Goal: Information Seeking & Learning: Learn about a topic

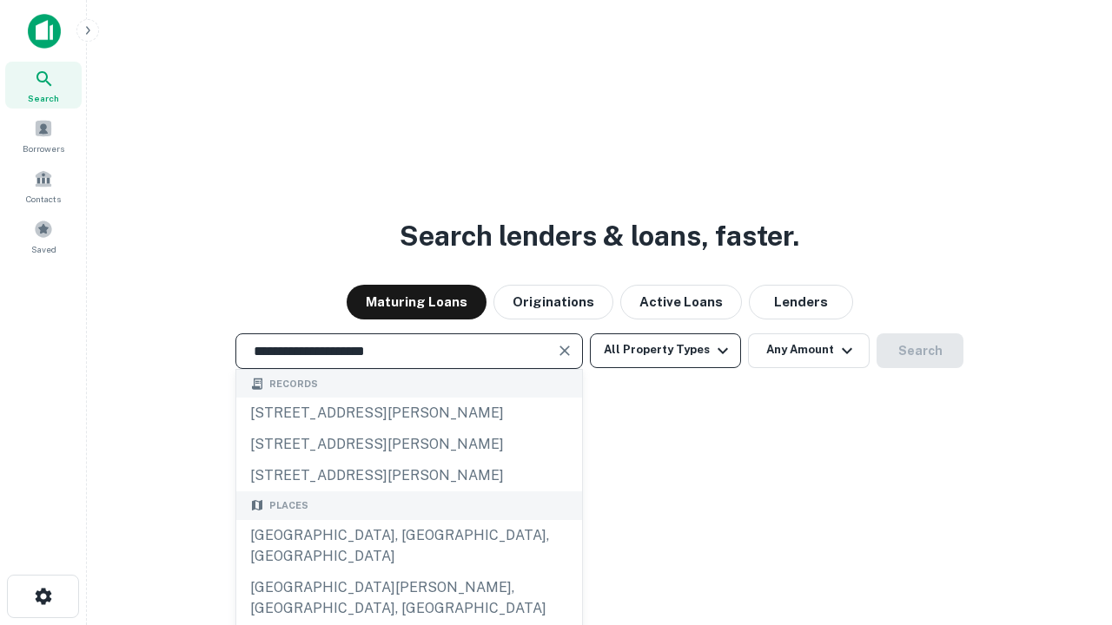
type input "**********"
click at [665, 350] on button "All Property Types" at bounding box center [665, 351] width 151 height 35
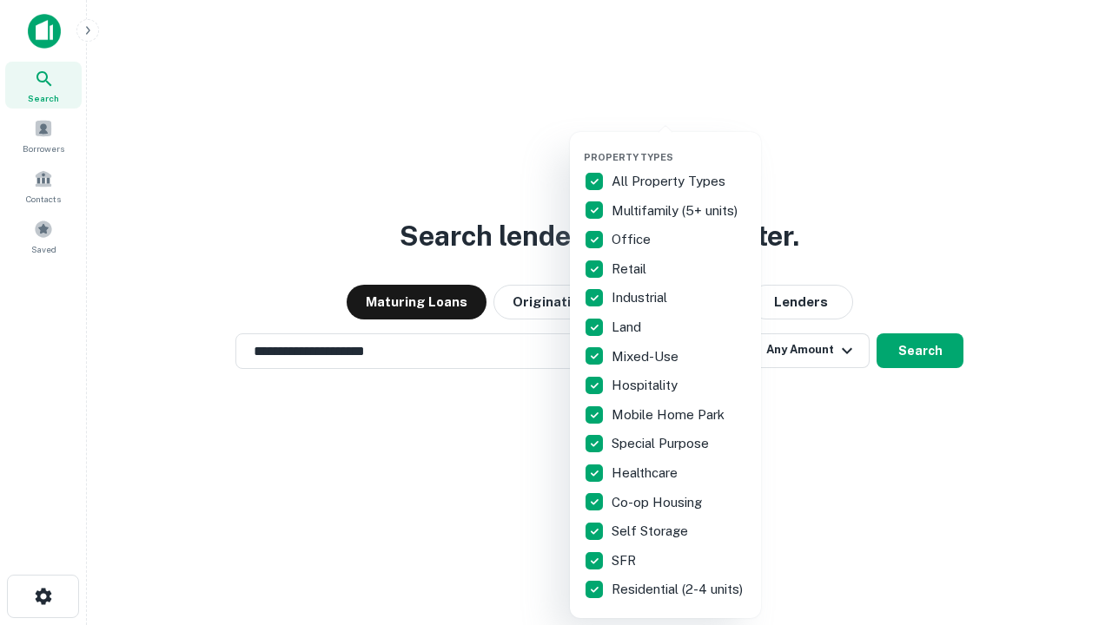
click at [679, 146] on button "button" at bounding box center [679, 146] width 191 height 1
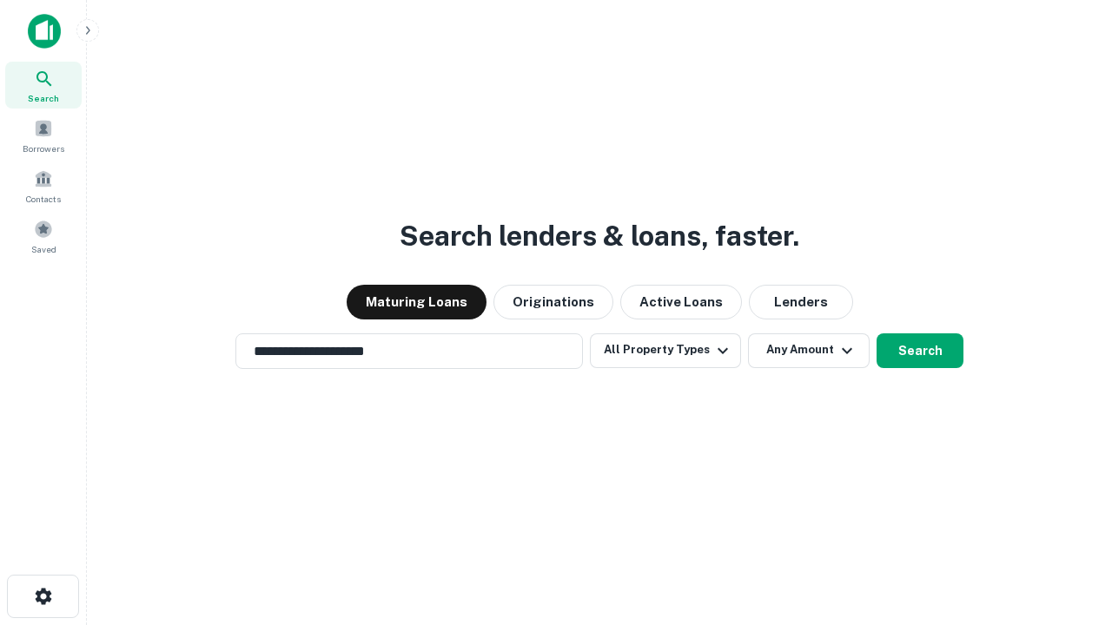
scroll to position [10, 209]
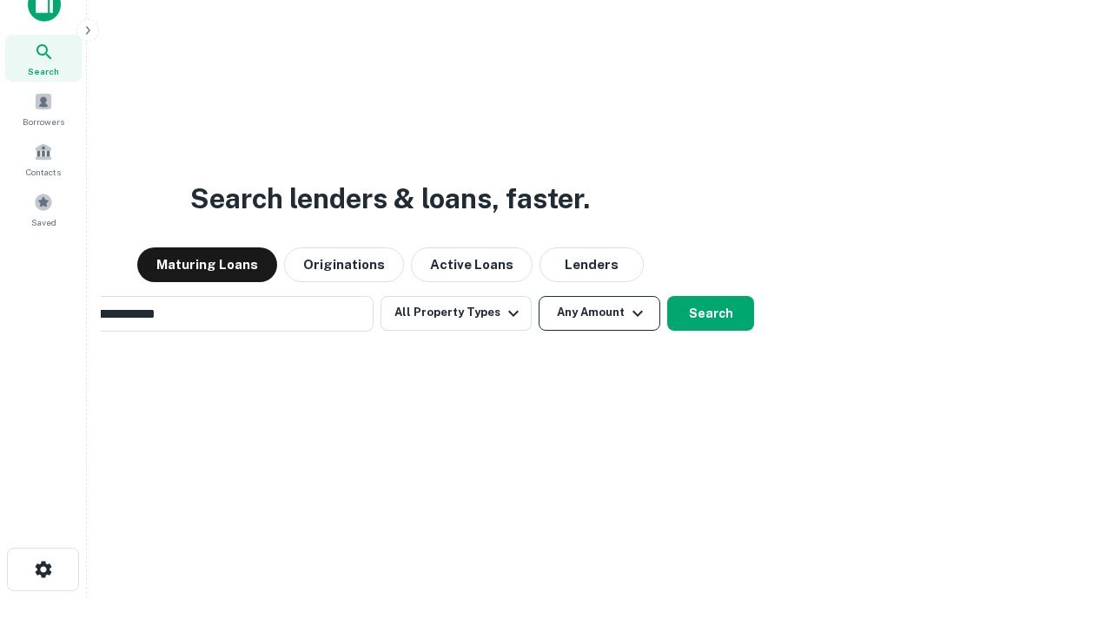
click at [539, 296] on button "Any Amount" at bounding box center [600, 313] width 122 height 35
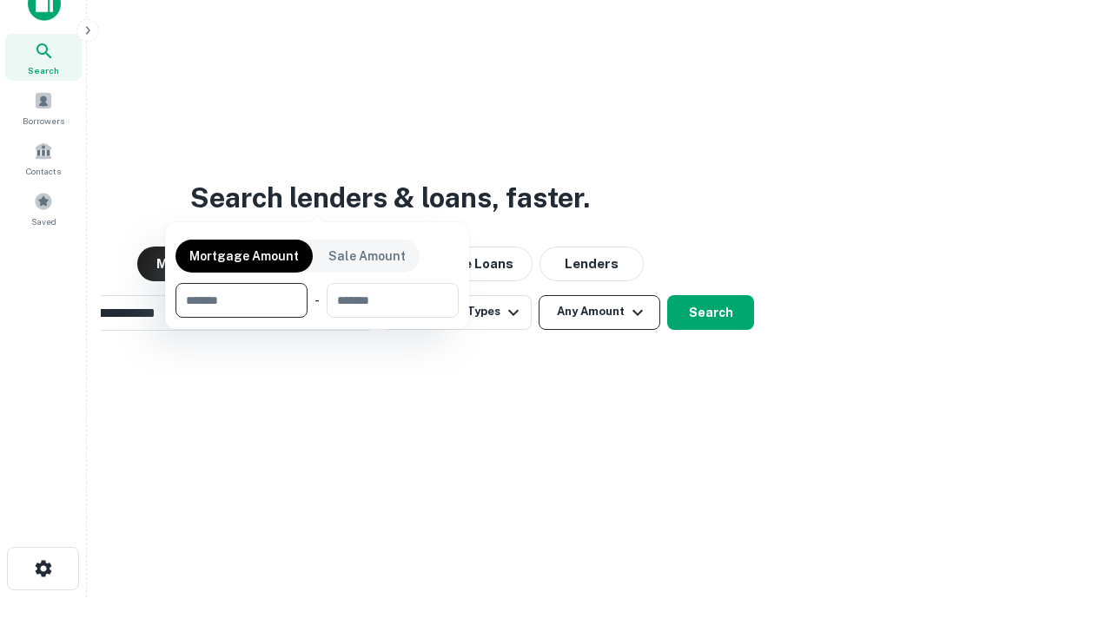
scroll to position [125, 492]
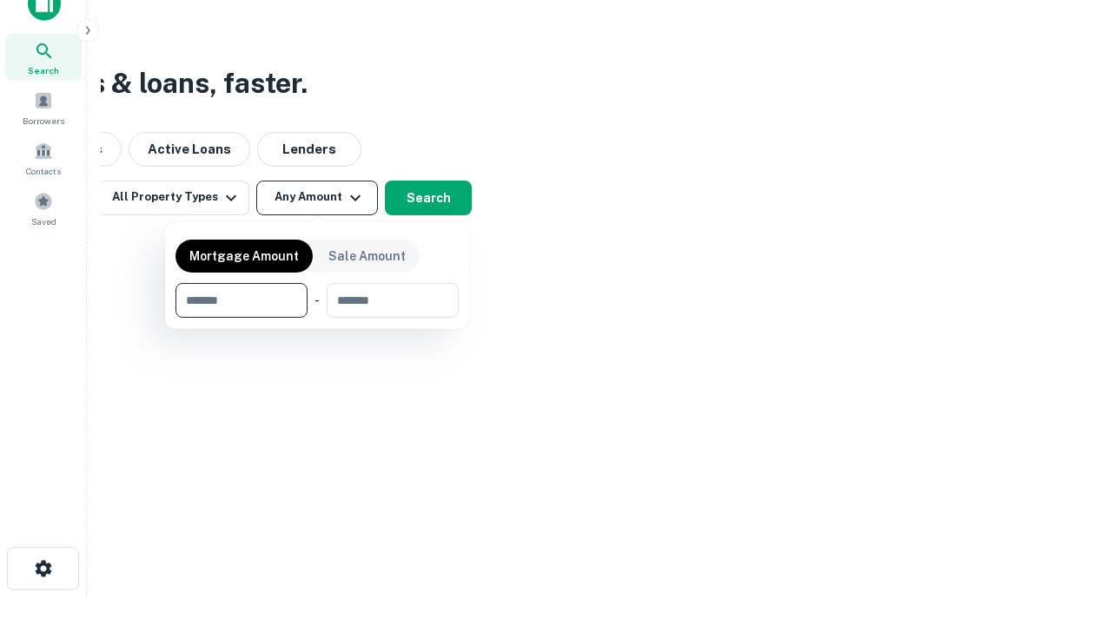
type input "*******"
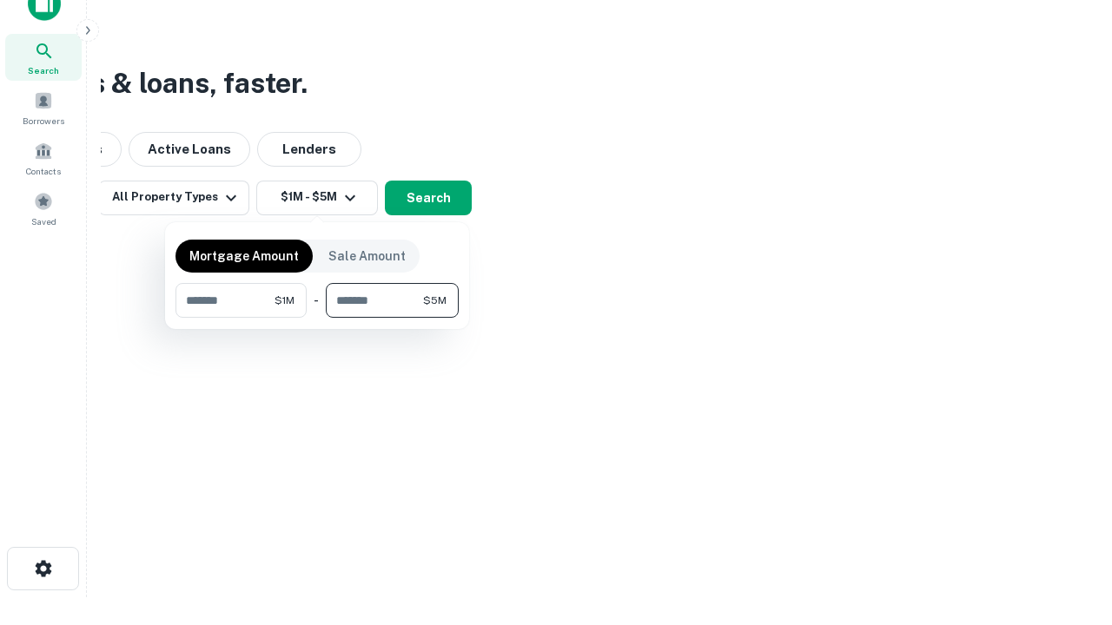
type input "*******"
click at [317, 318] on button "button" at bounding box center [316, 318] width 283 height 1
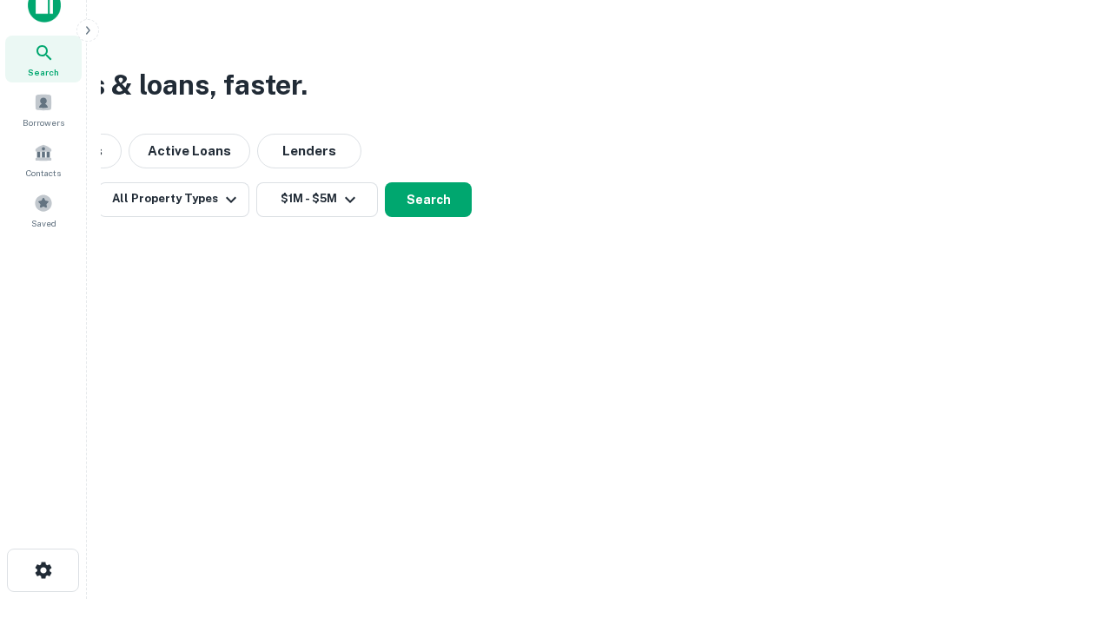
scroll to position [10, 321]
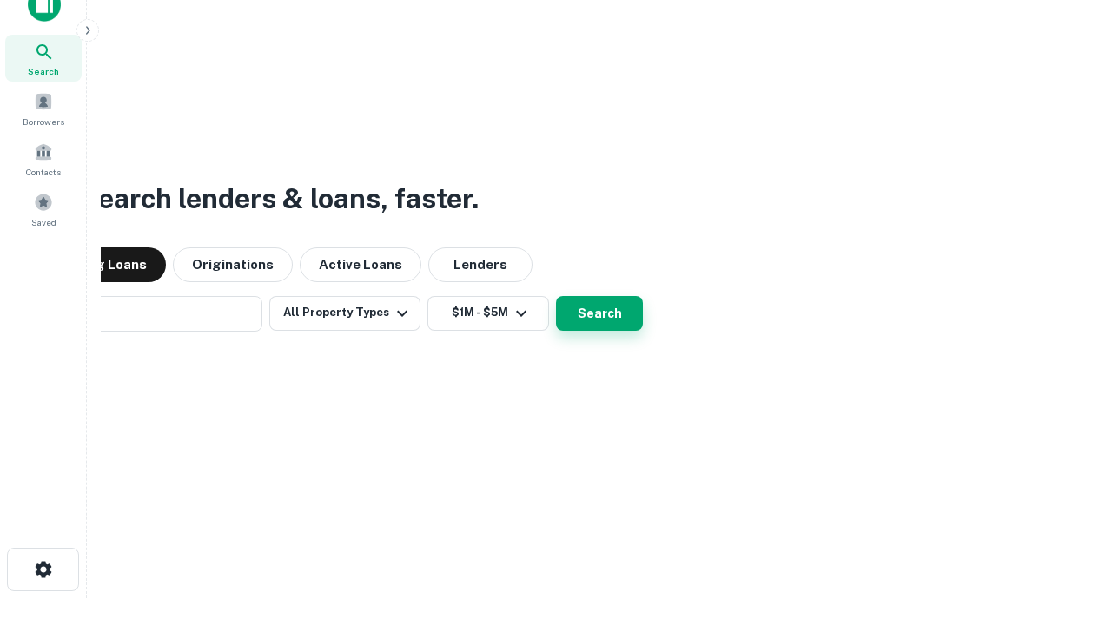
click at [556, 296] on button "Search" at bounding box center [599, 313] width 87 height 35
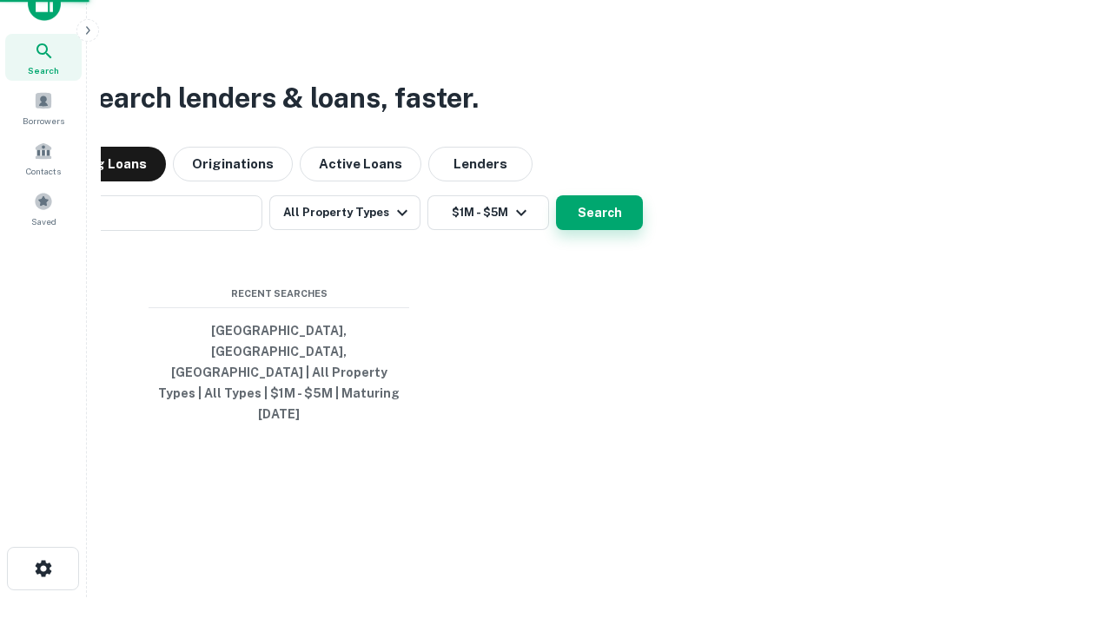
scroll to position [46, 492]
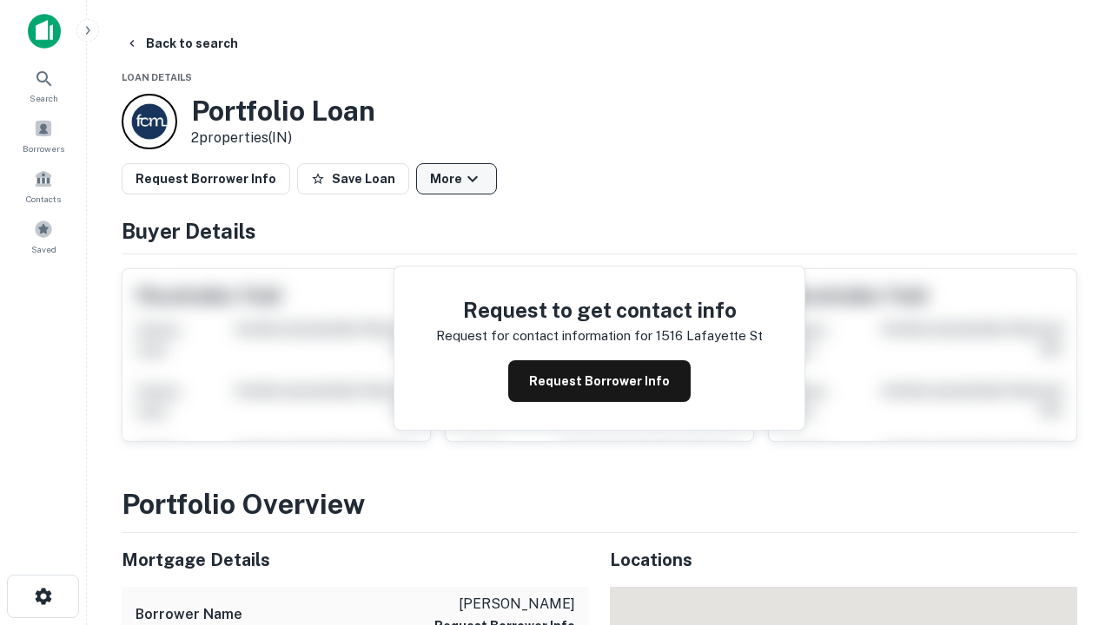
click at [456, 179] on button "More" at bounding box center [456, 178] width 81 height 31
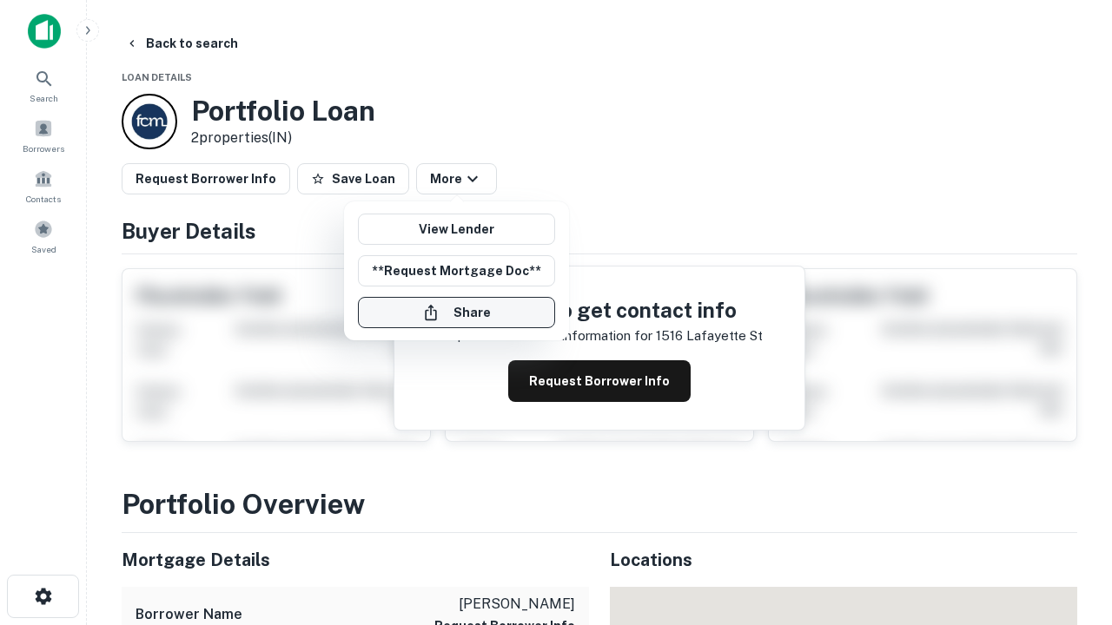
click at [456, 313] on button "Share" at bounding box center [456, 312] width 197 height 31
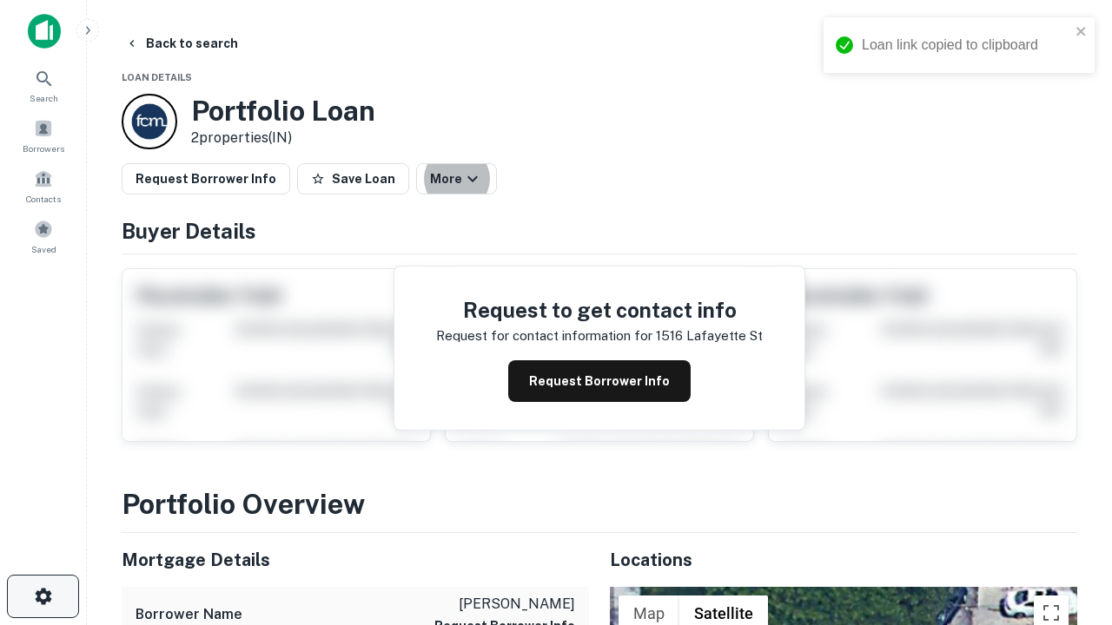
click at [43, 597] on icon "button" at bounding box center [43, 596] width 21 height 21
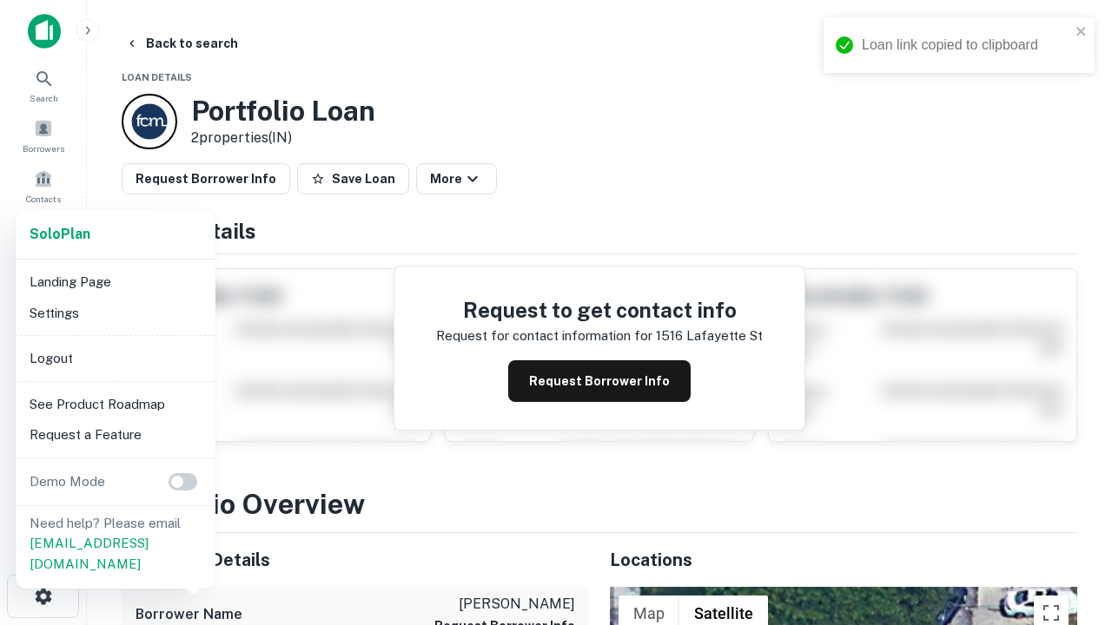
click at [115, 358] on li "Logout" at bounding box center [116, 358] width 186 height 31
